Goal: Transaction & Acquisition: Purchase product/service

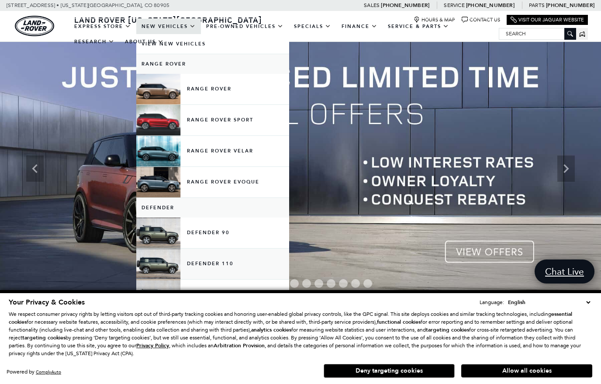
click at [159, 275] on link "Defender 110" at bounding box center [212, 264] width 153 height 31
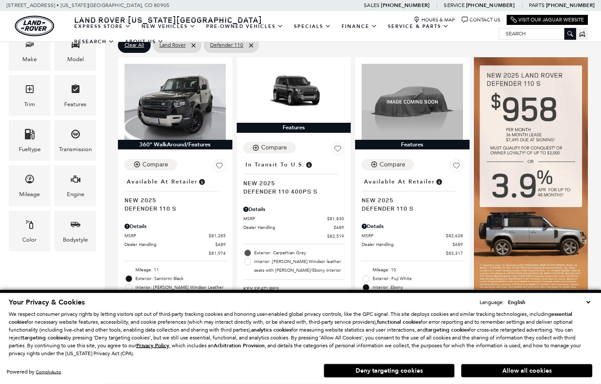
scroll to position [185, 0]
click at [72, 187] on span "Engine" at bounding box center [75, 181] width 10 height 18
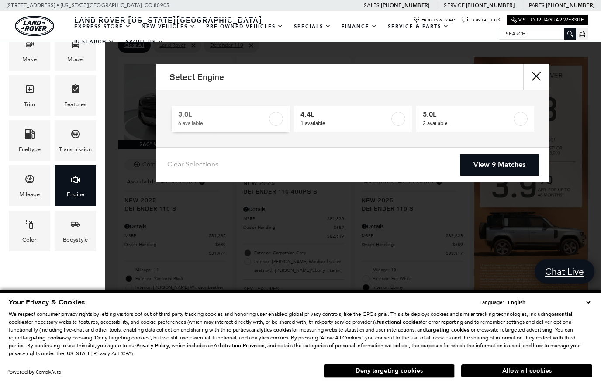
click at [275, 121] on label at bounding box center [276, 119] width 14 height 14
type input "$85,062"
checkbox input "true"
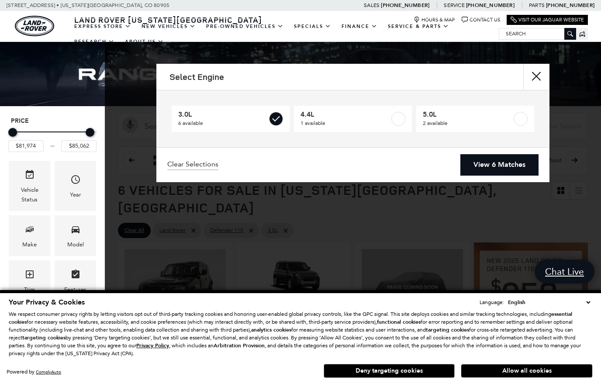
click at [513, 166] on link "View 6 Matches" at bounding box center [499, 164] width 78 height 21
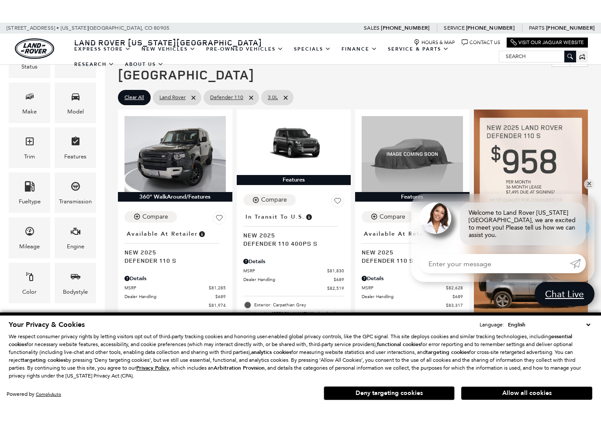
scroll to position [160, 0]
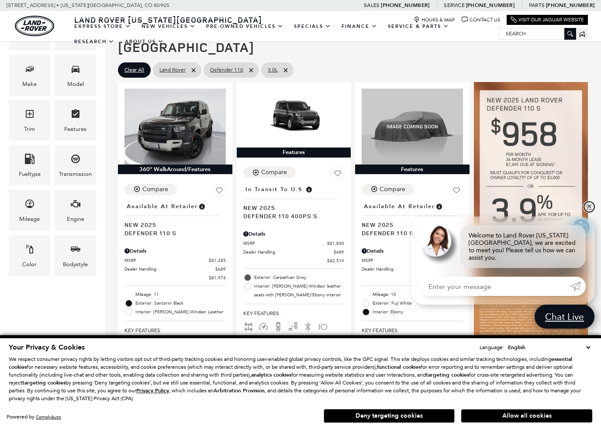
click at [591, 212] on link "✕" at bounding box center [589, 207] width 10 height 10
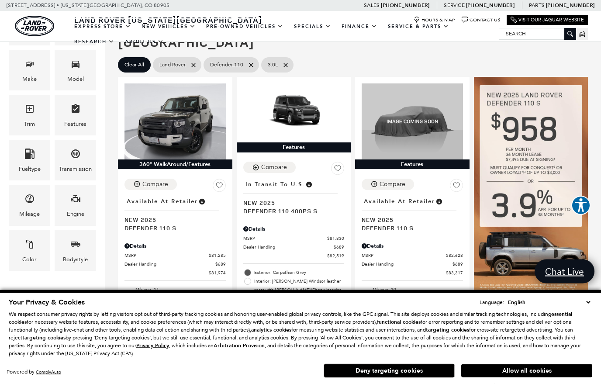
scroll to position [166, 0]
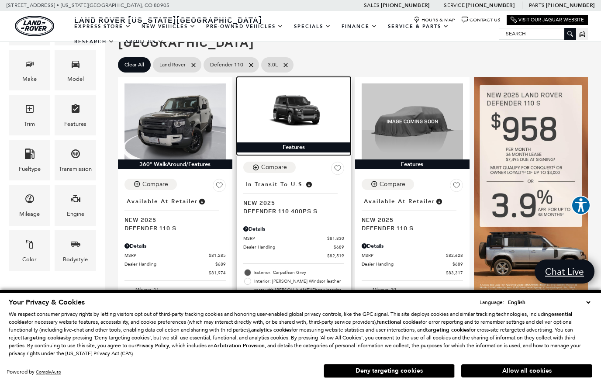
click at [267, 111] on img at bounding box center [293, 111] width 101 height 57
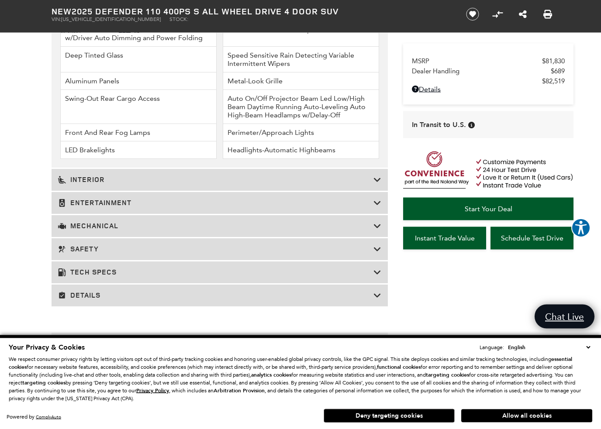
scroll to position [1273, 0]
click at [86, 184] on h3 "Interior" at bounding box center [215, 179] width 315 height 9
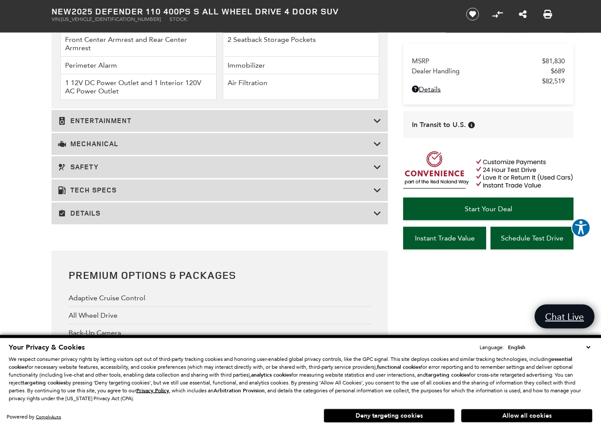
scroll to position [1580, 0]
click at [79, 172] on h3 "Safety" at bounding box center [215, 167] width 315 height 9
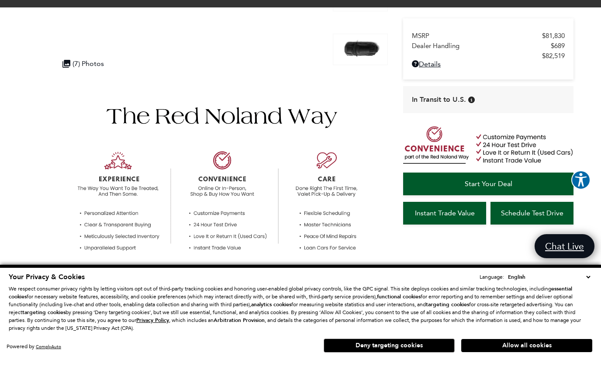
scroll to position [213, 0]
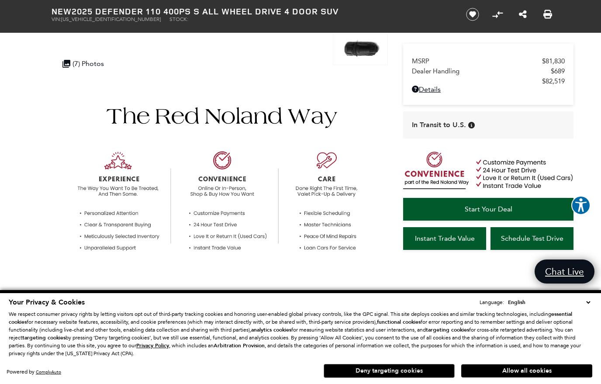
click at [352, 378] on button "Deny targeting cookies" at bounding box center [389, 371] width 131 height 14
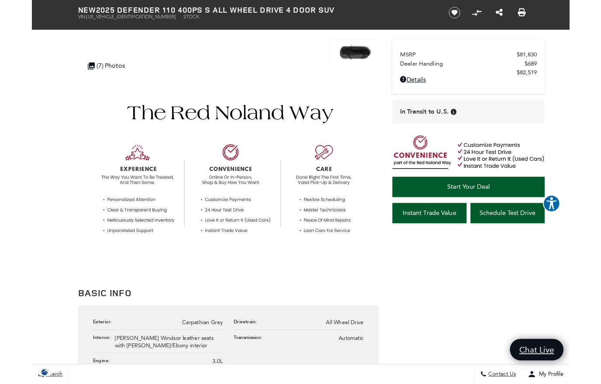
scroll to position [201, 0]
